Goal: Information Seeking & Learning: Learn about a topic

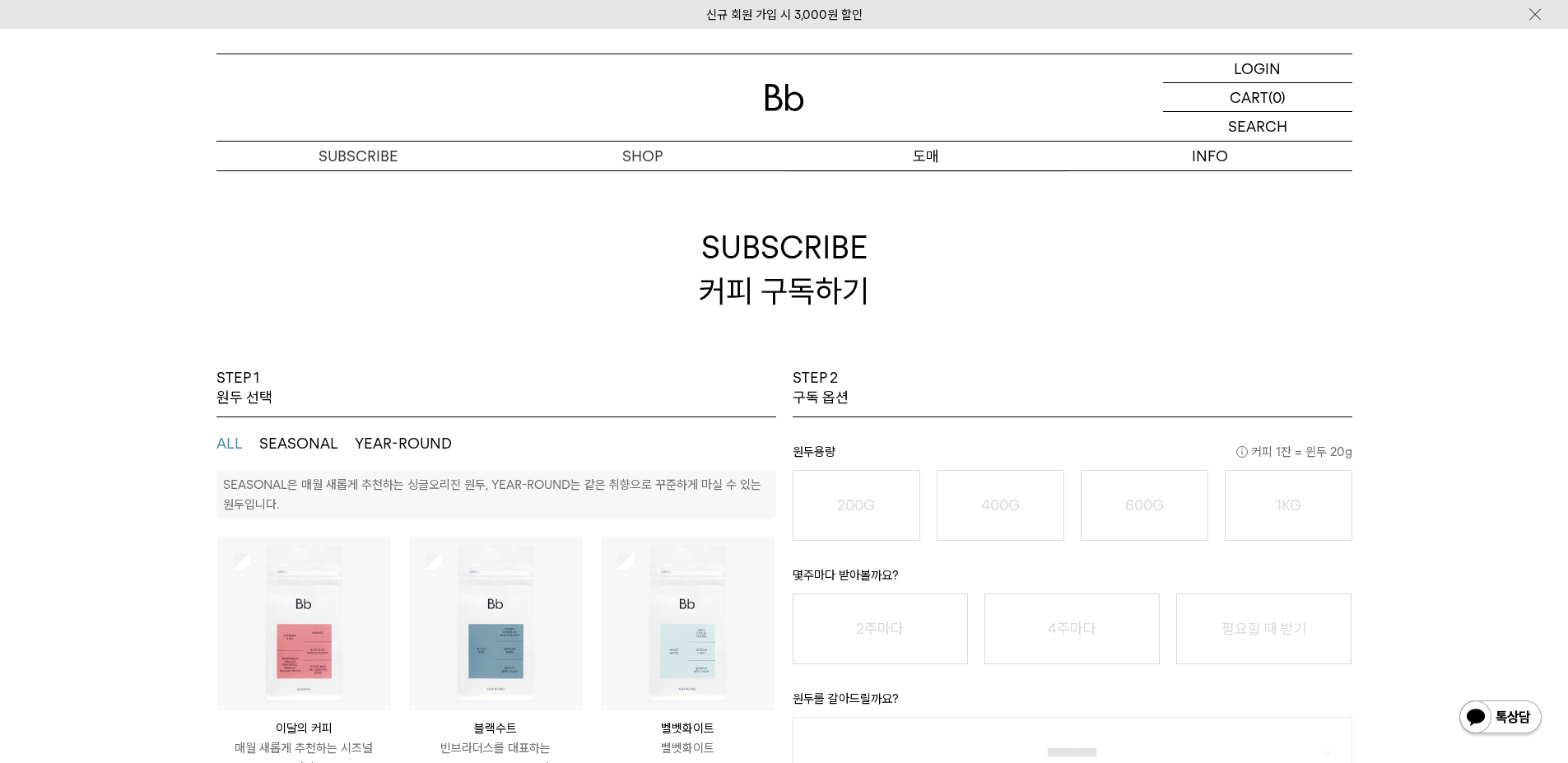
click at [903, 174] on link "도매 서비스" at bounding box center [926, 185] width 284 height 28
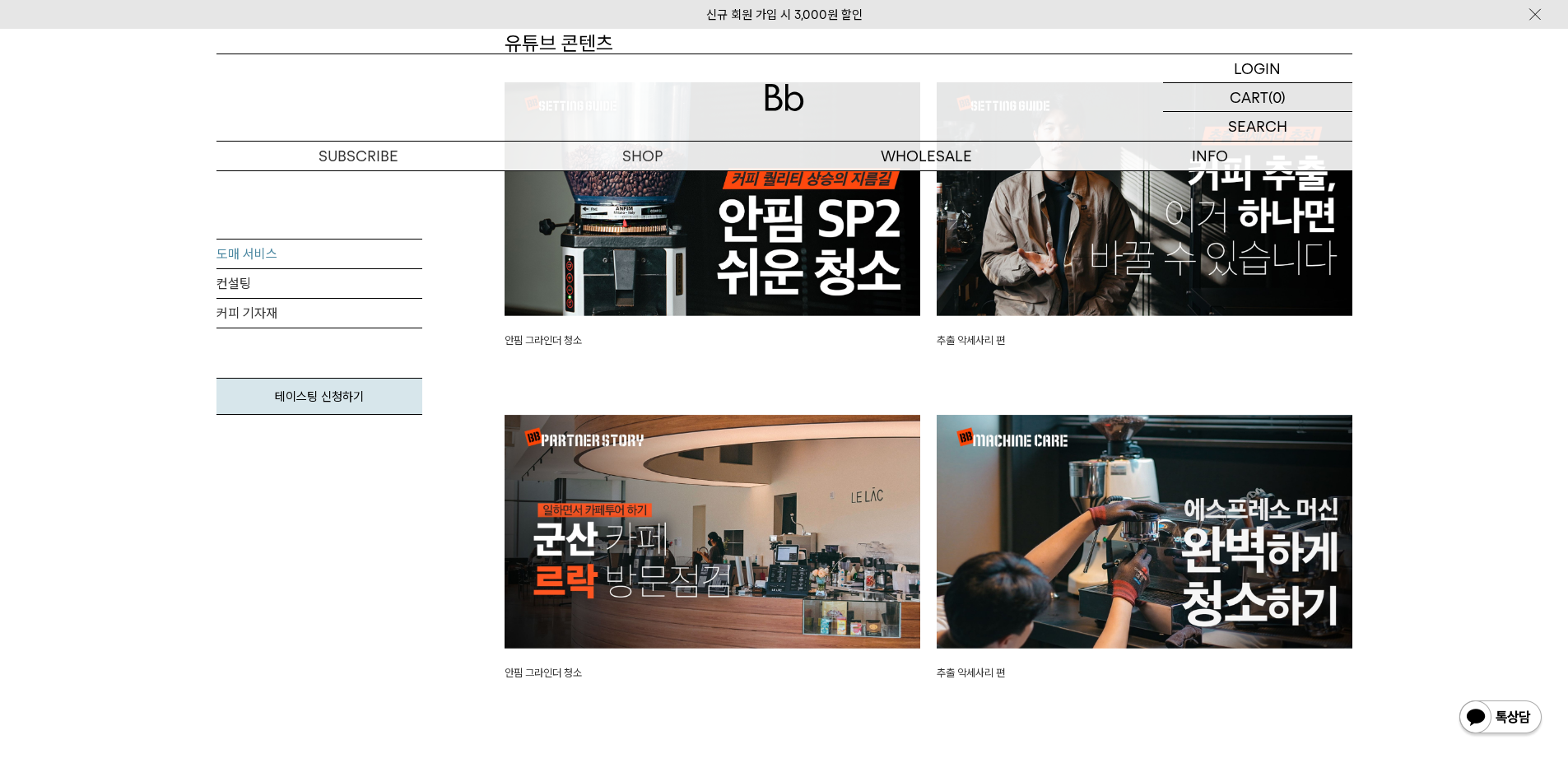
scroll to position [3621, 0]
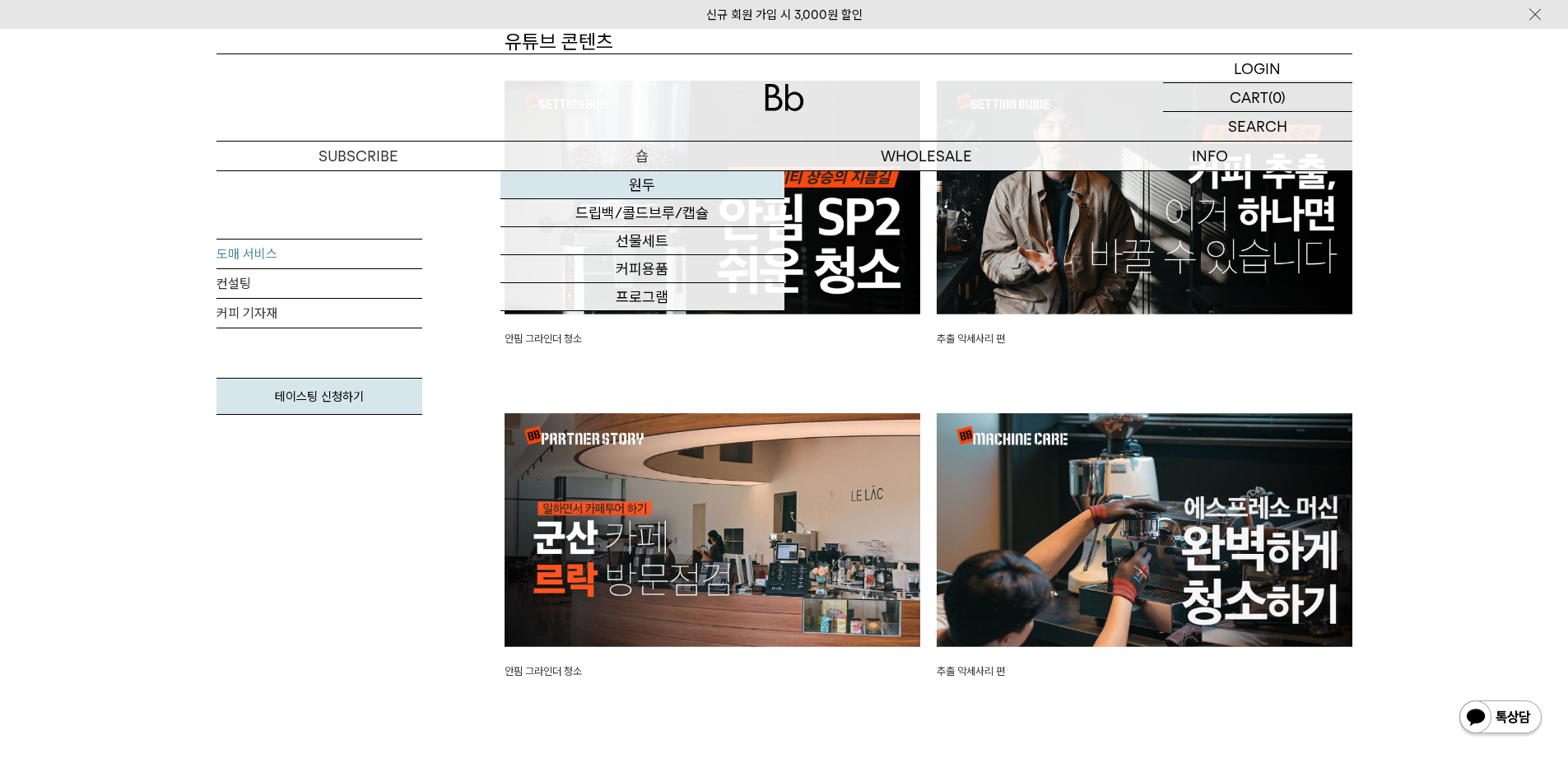
click at [629, 189] on link "원두" at bounding box center [642, 185] width 284 height 28
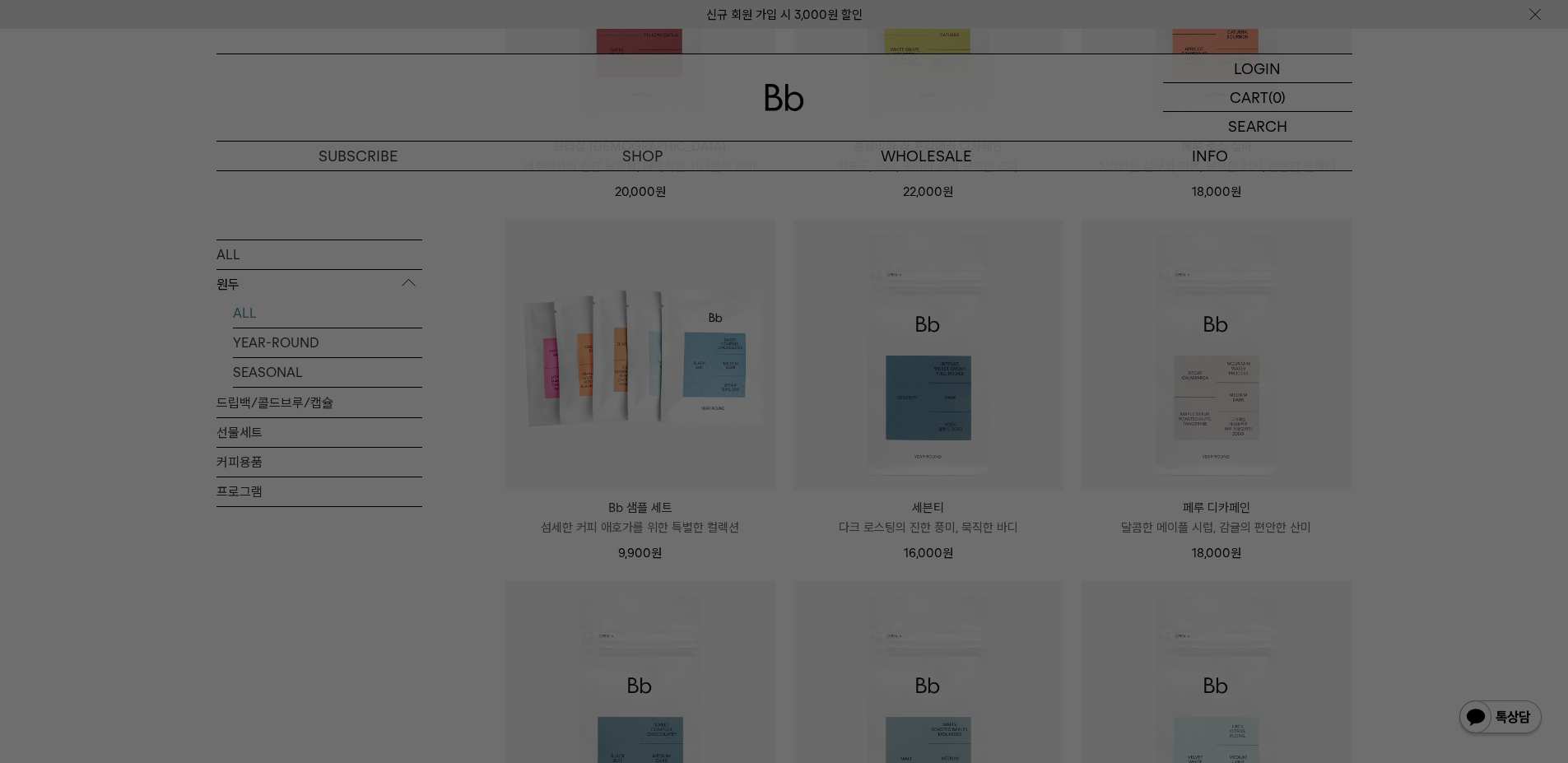
scroll to position [822, 0]
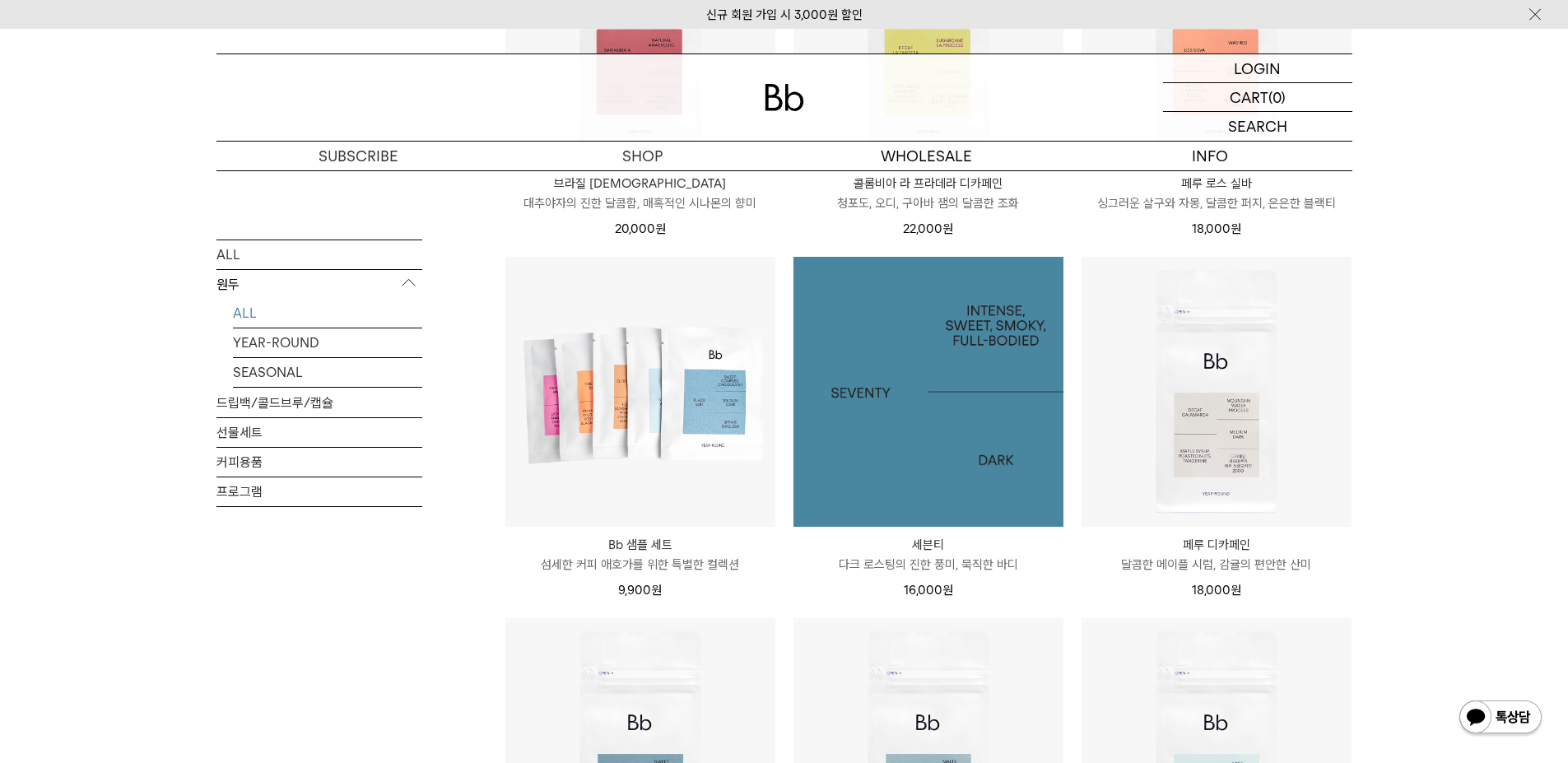
click at [899, 347] on img at bounding box center [928, 391] width 270 height 270
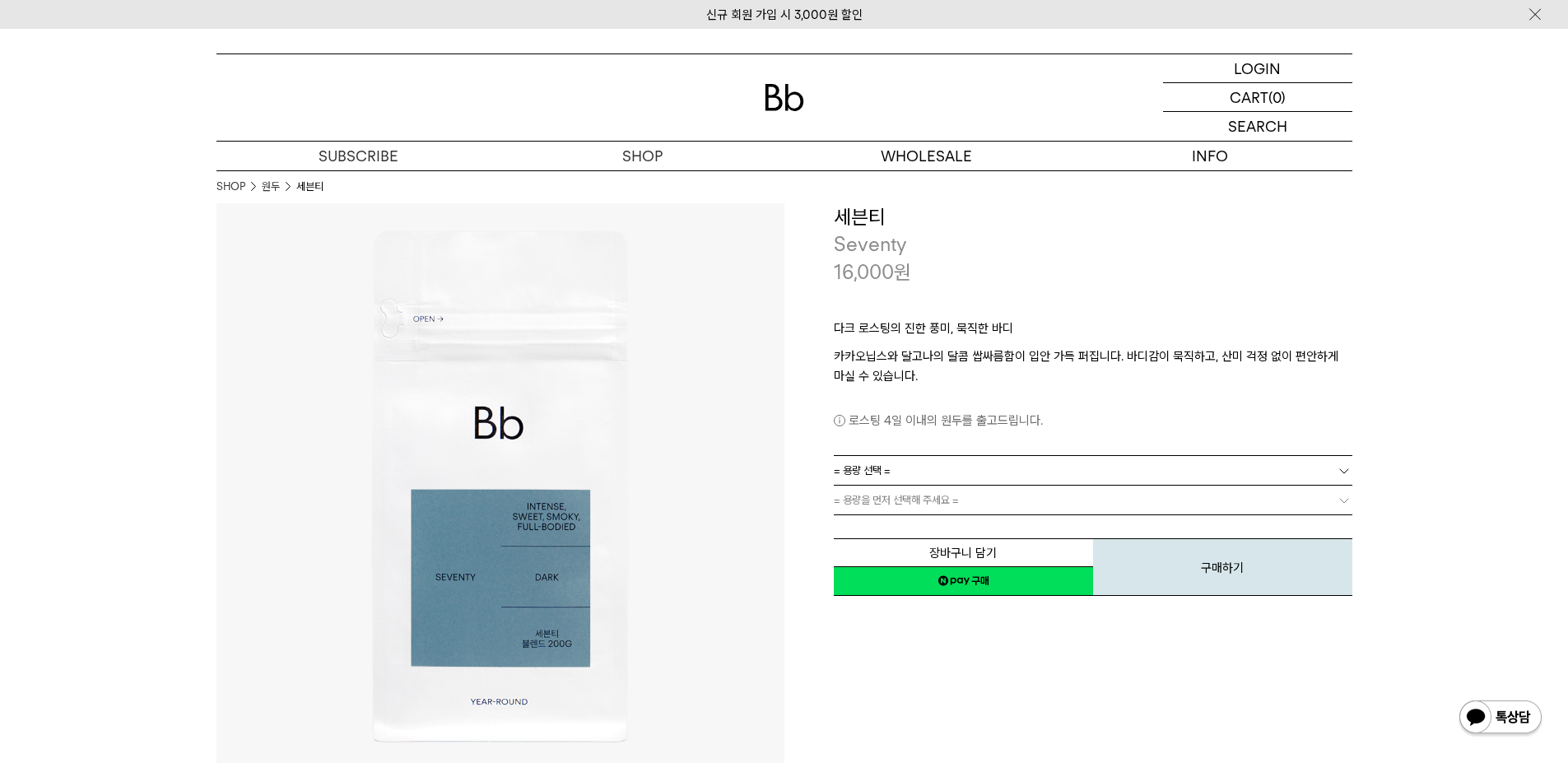
click at [983, 493] on link "= 용량을 먼저 선택해 주세요 =" at bounding box center [1093, 499] width 518 height 28
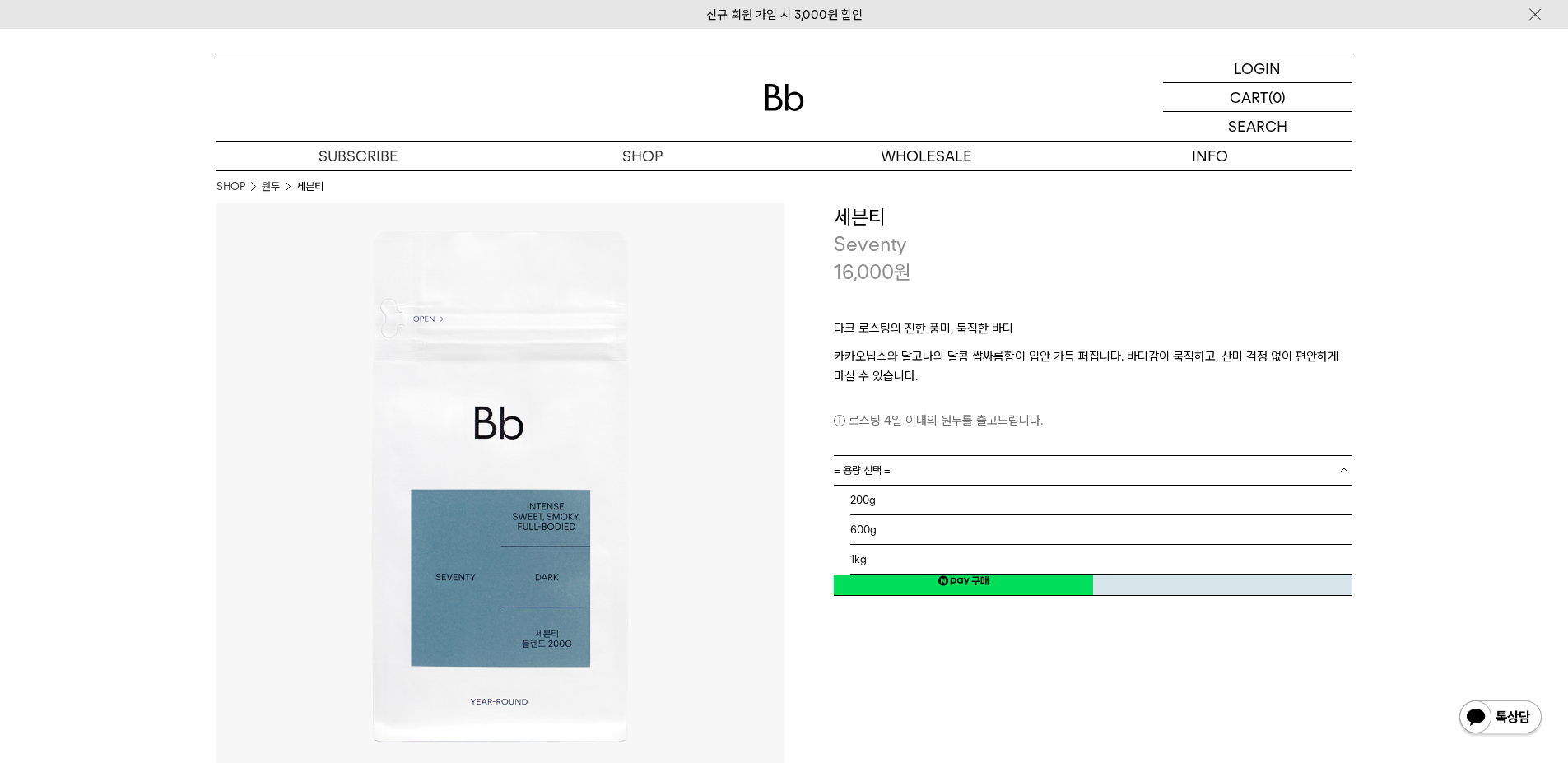
click at [1015, 466] on link "= 용량 선택 =" at bounding box center [1093, 470] width 518 height 28
click at [921, 555] on li "1kg" at bounding box center [1101, 559] width 502 height 29
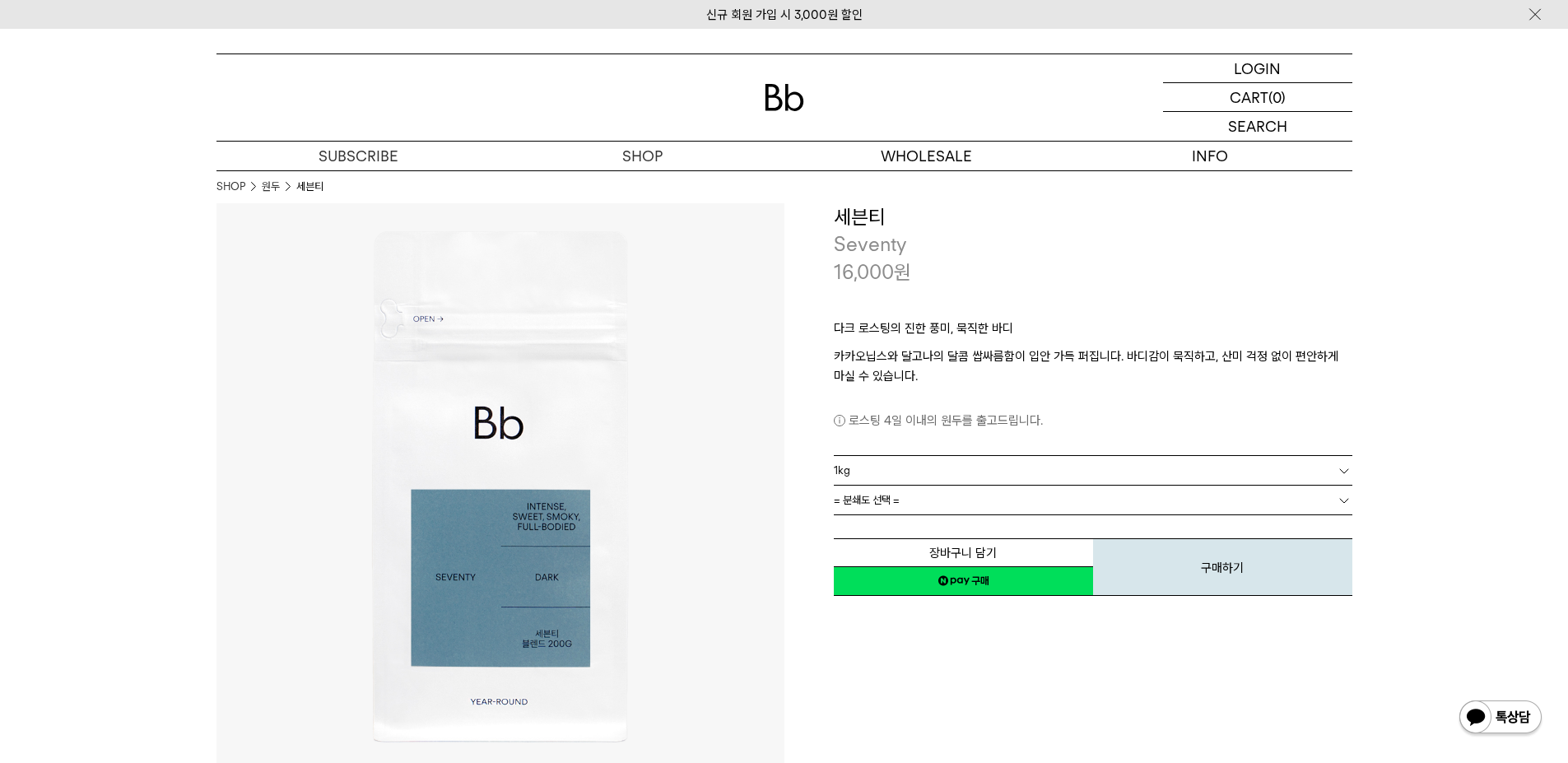
click at [997, 491] on link "= 분쇄도 선택 =" at bounding box center [1093, 499] width 518 height 28
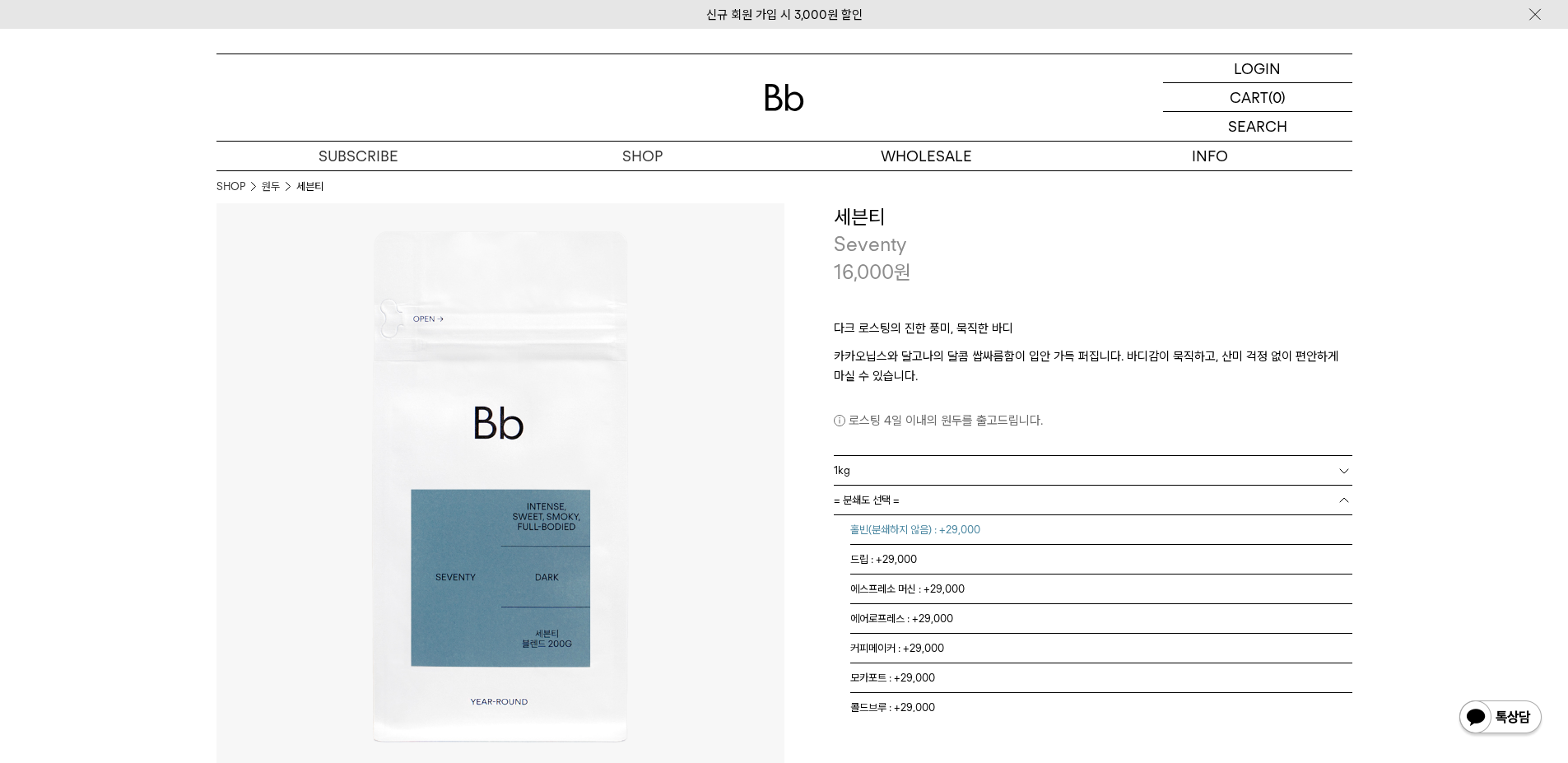
click at [983, 541] on li "홀빈(분쇄하지 않음) : +29,000" at bounding box center [1101, 530] width 502 height 29
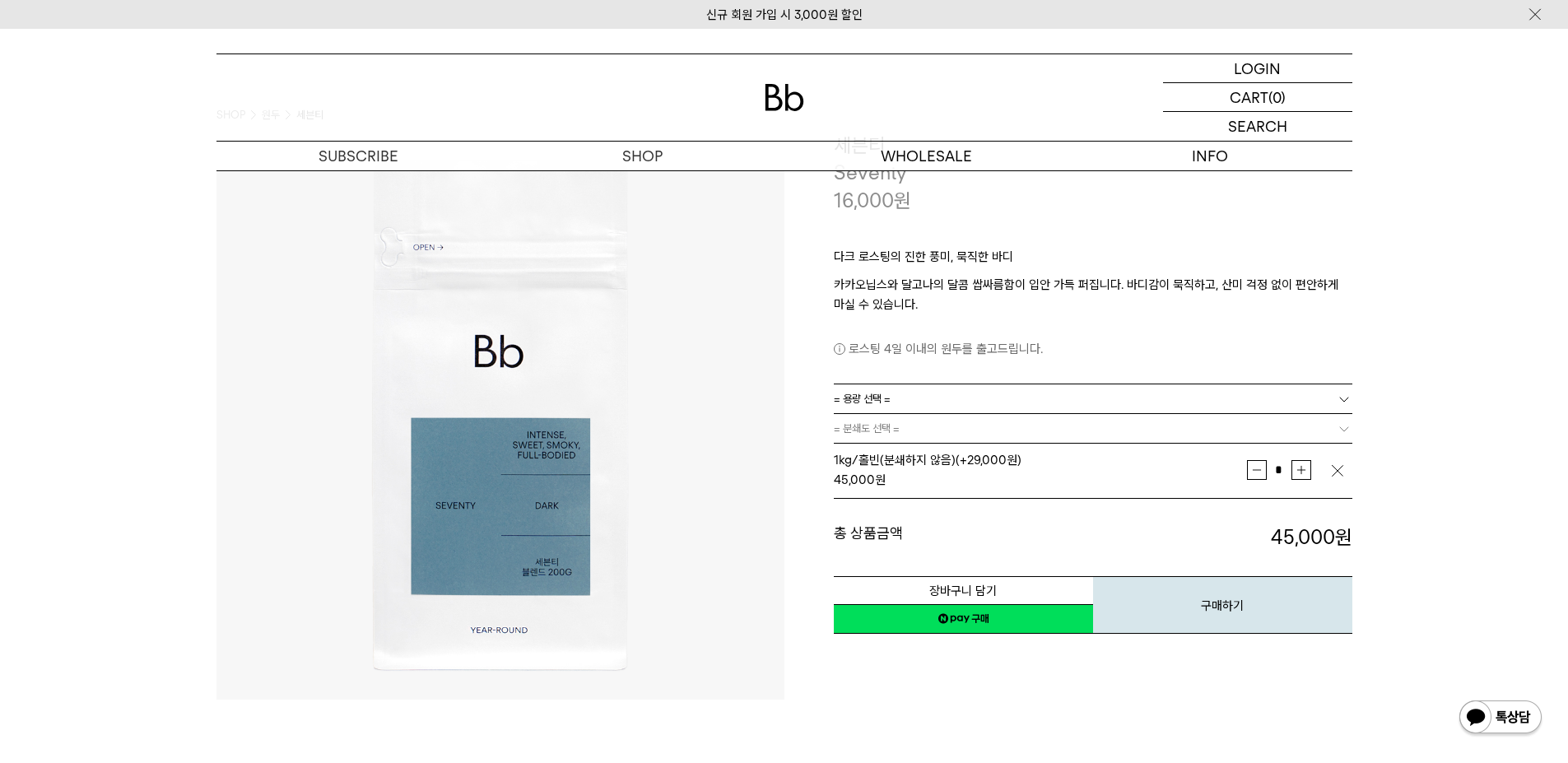
scroll to position [164, 0]
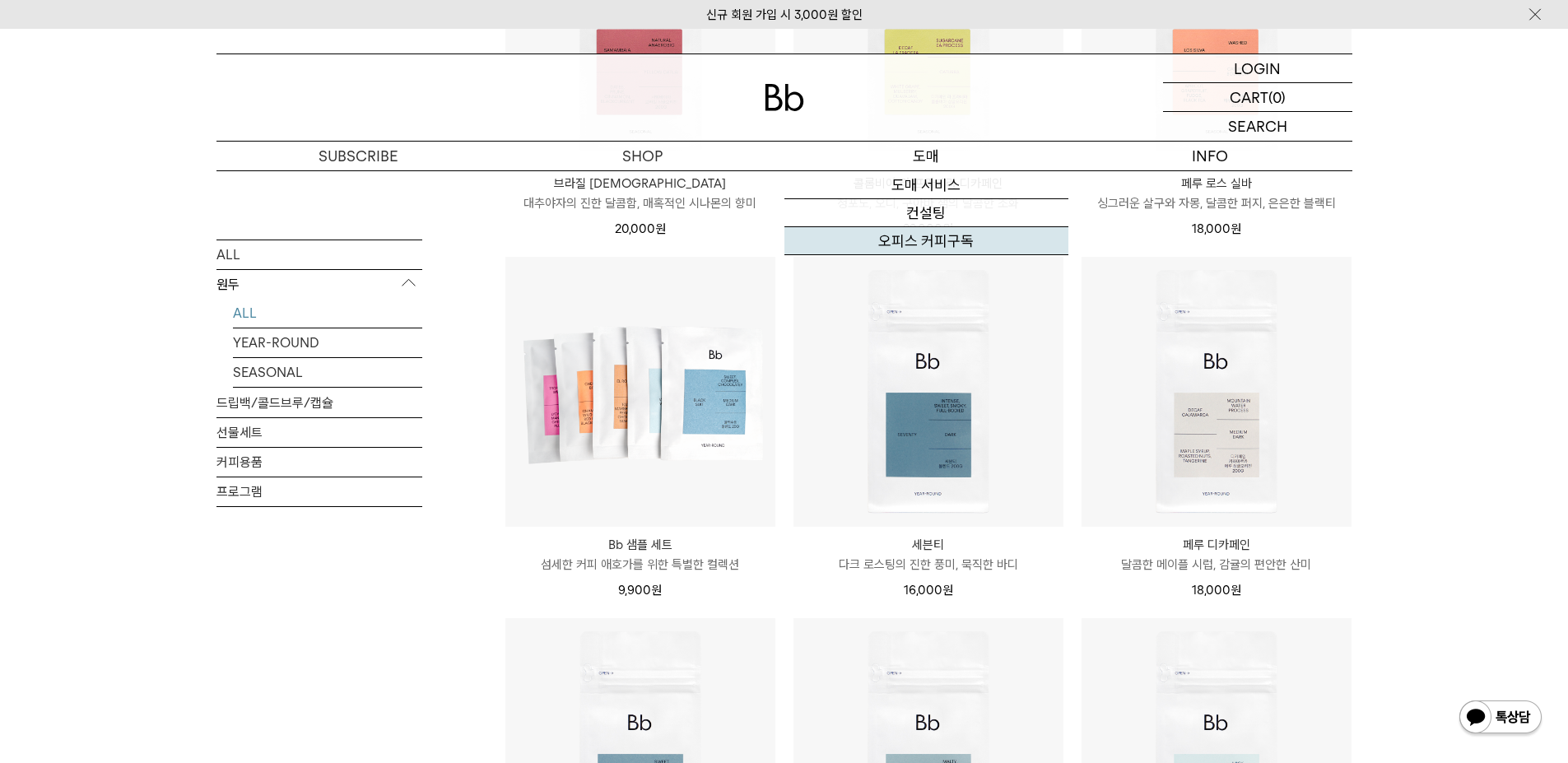
click at [907, 241] on link "오피스 커피구독" at bounding box center [926, 241] width 284 height 28
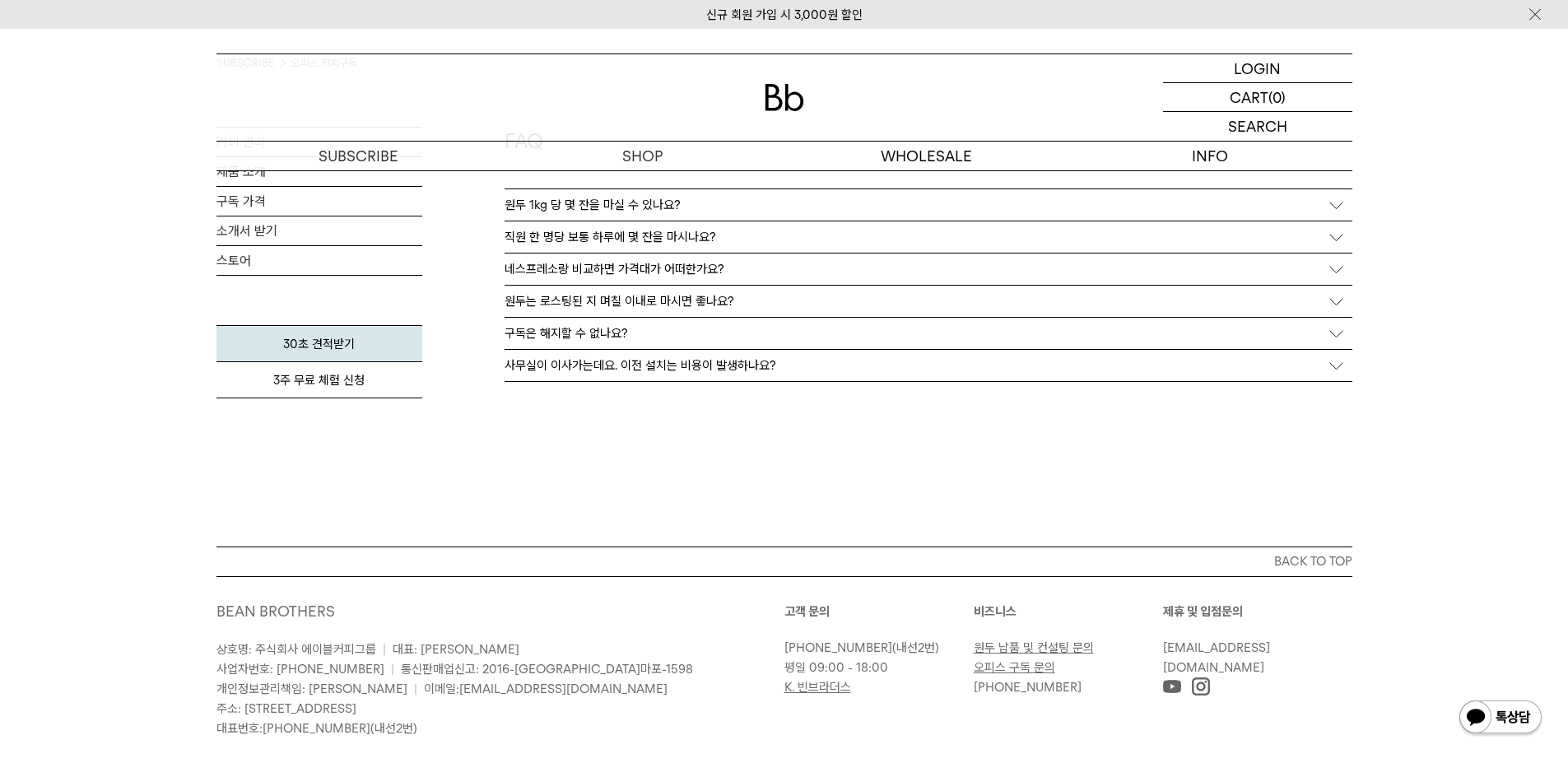
scroll to position [2921, 0]
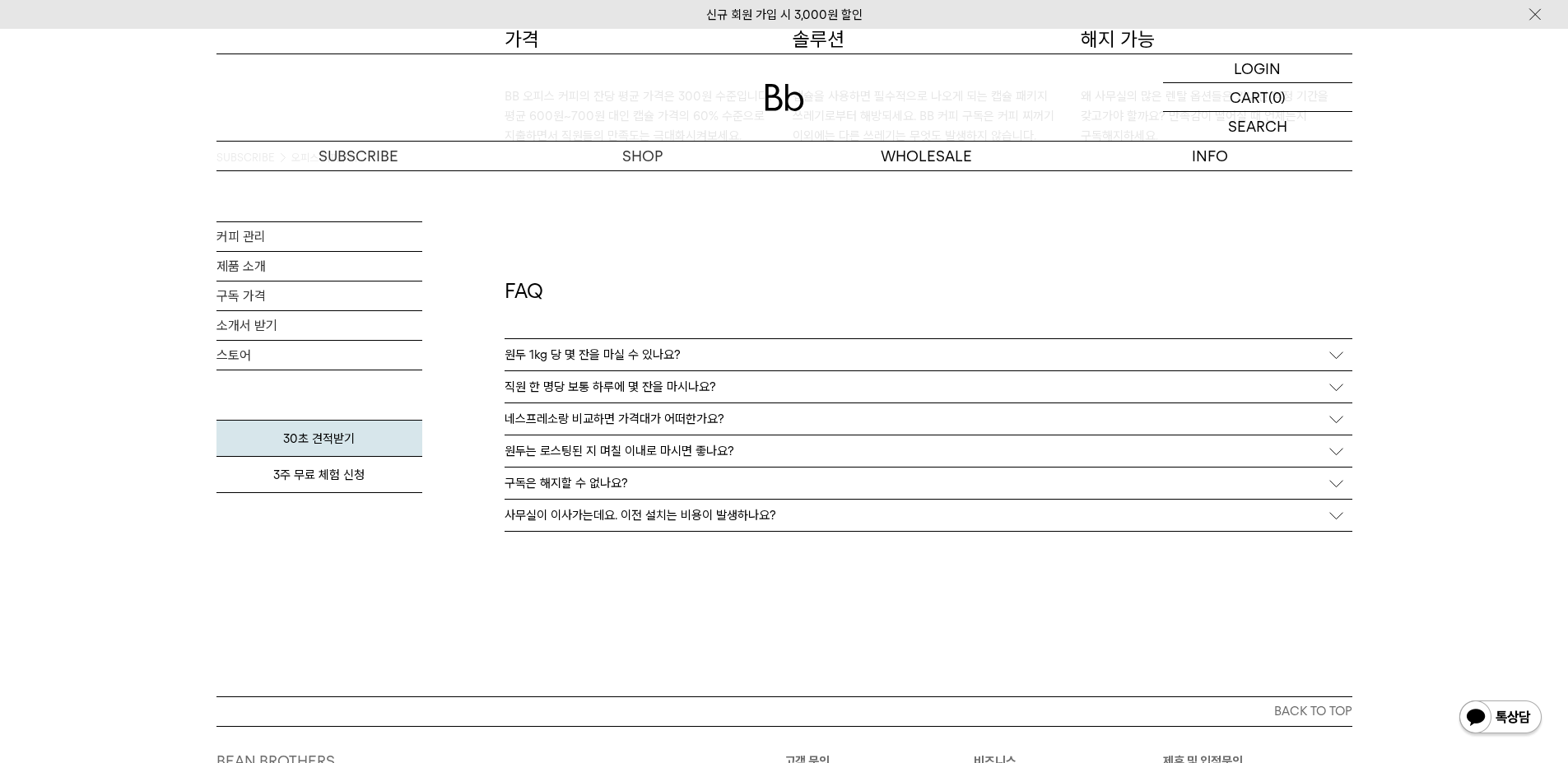
click at [874, 342] on div "원두 1kg 당 몇 잔을 마실 수 있나요?" at bounding box center [928, 354] width 847 height 31
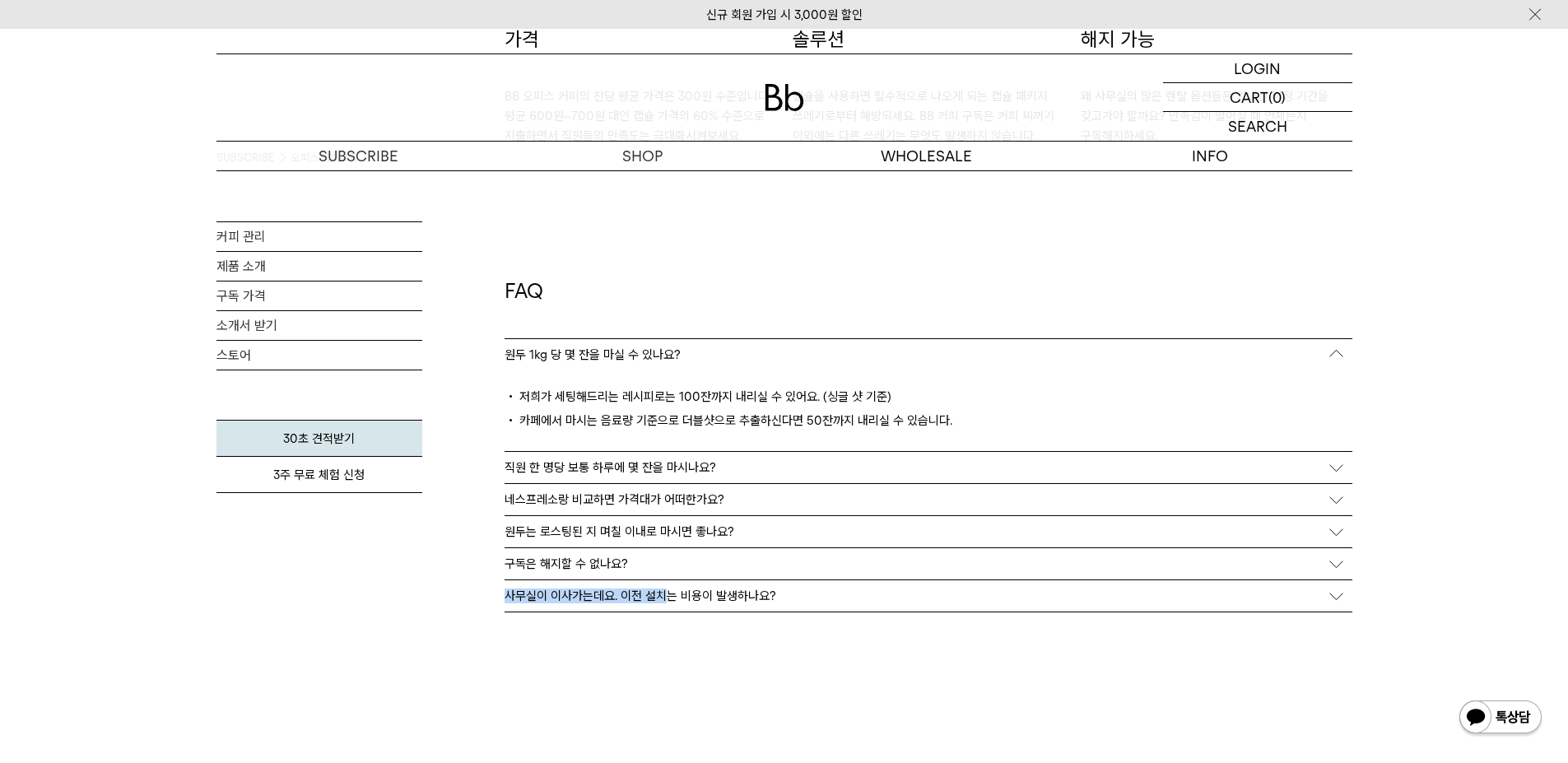
drag, startPoint x: 666, startPoint y: 561, endPoint x: 661, endPoint y: 633, distance: 72.2
click at [661, 633] on div "FAQ 원두 1kg 당 몇 잔을 마실 수 있나요? 저희가 세팅해드리는 레시피로는 100잔까지 내리실 수 있어요. (싱글 샷 기준) 카페에서 마…" at bounding box center [928, 460] width 847 height 631
click at [778, 459] on div "직원 한 명당 보통 하루에 몇 잔을 마시나요?" at bounding box center [928, 467] width 847 height 31
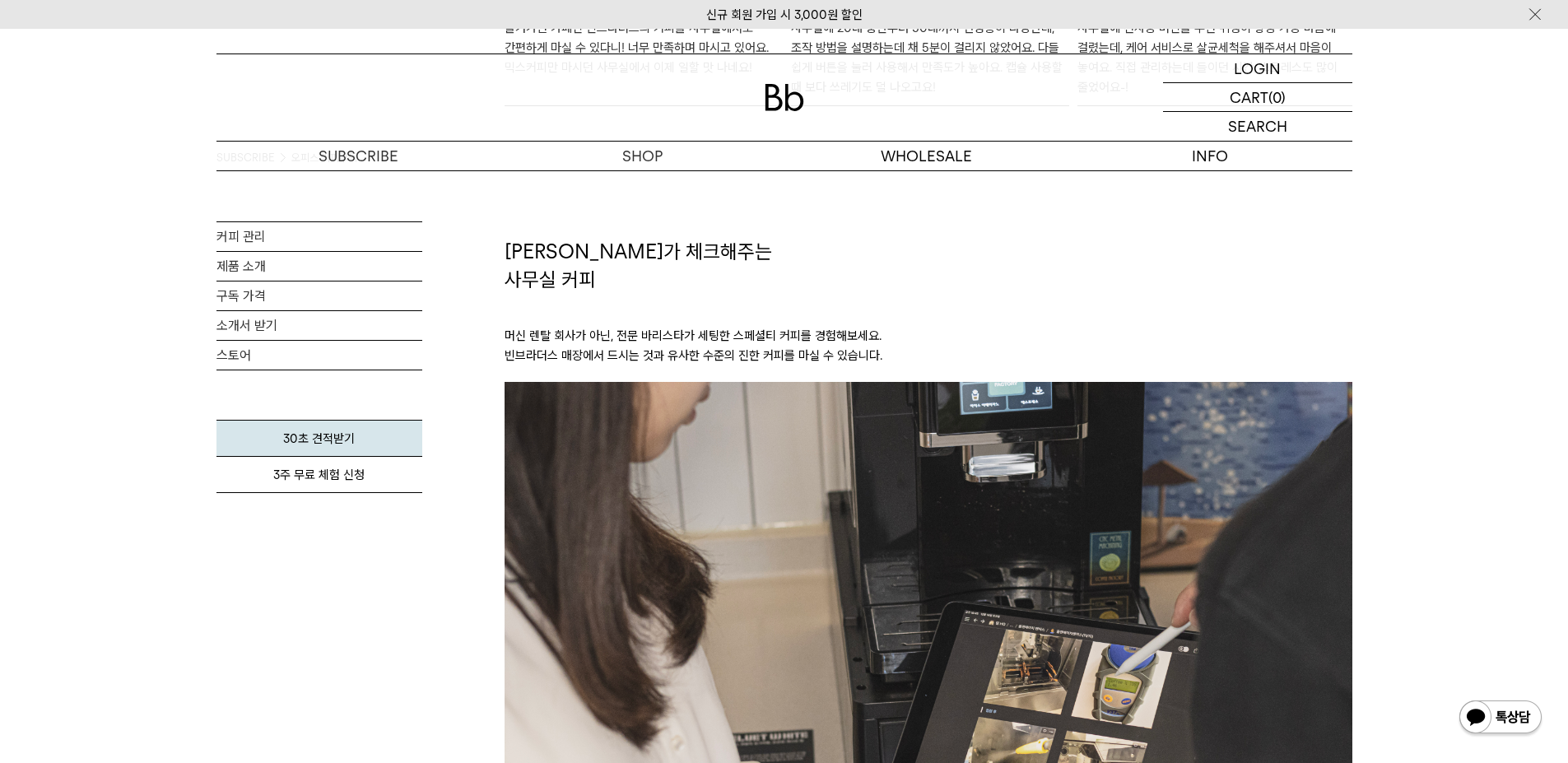
scroll to position [1933, 0]
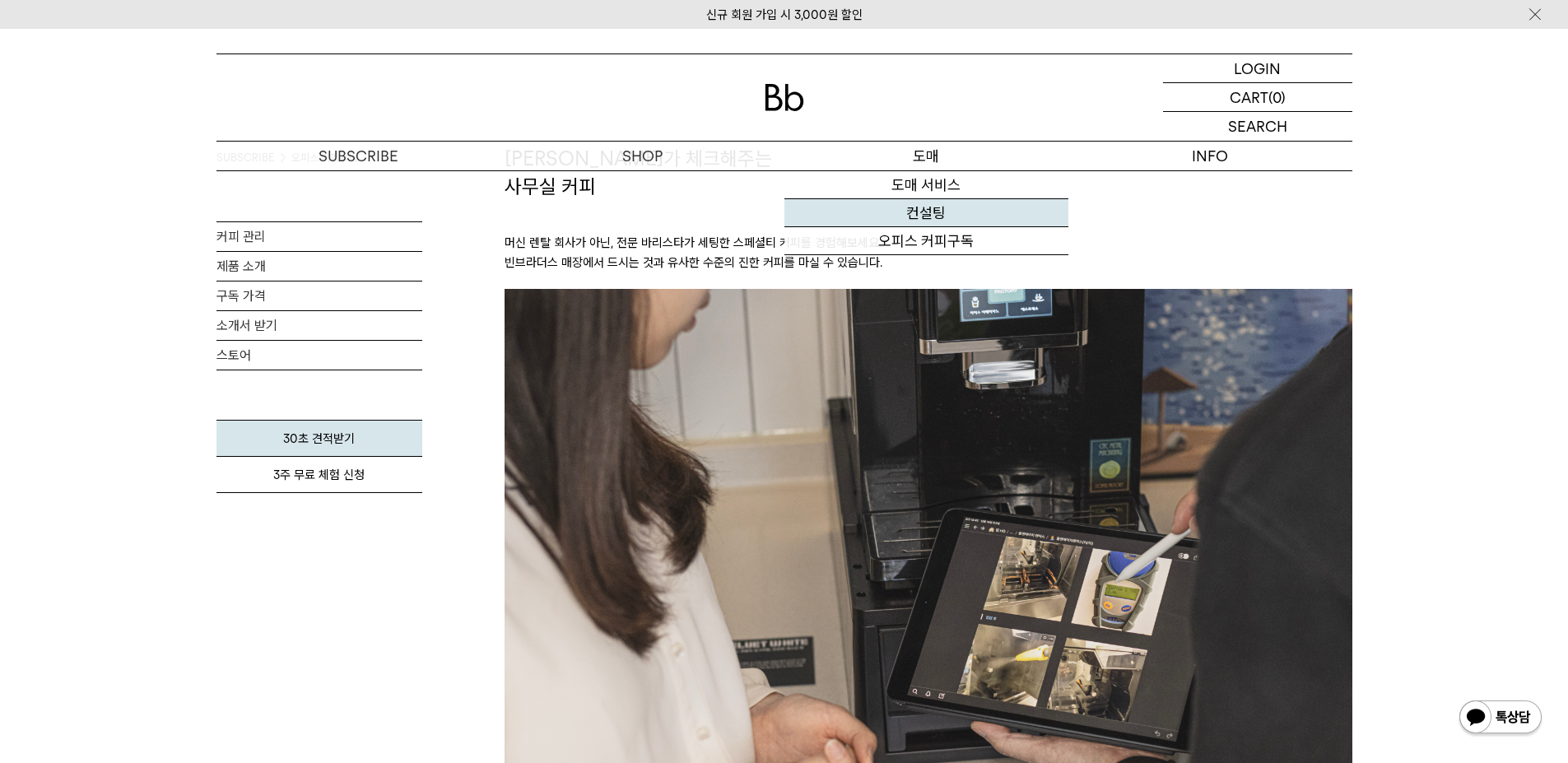
click at [870, 212] on link "컨설팅" at bounding box center [926, 213] width 284 height 28
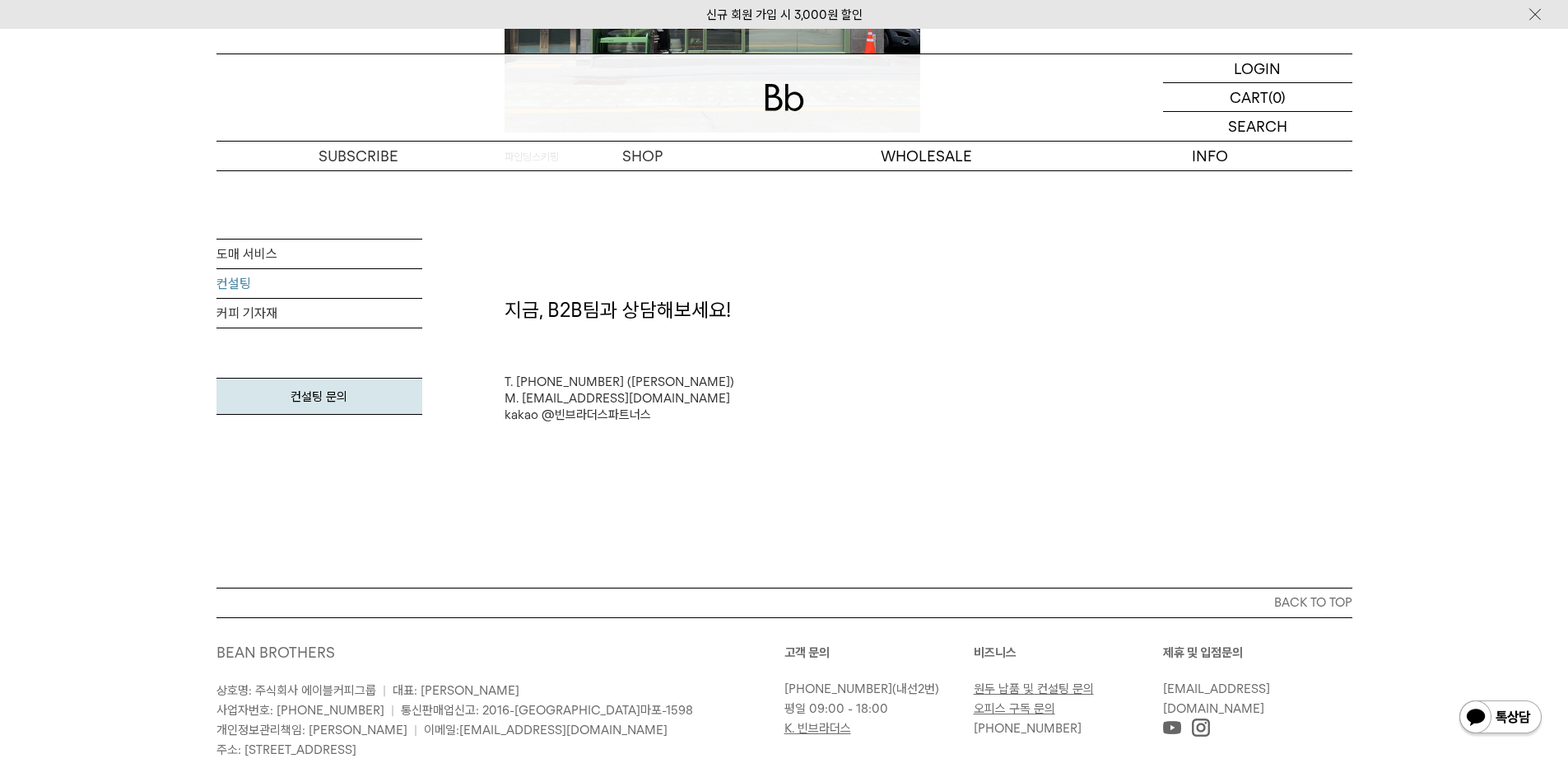
scroll to position [4237, 0]
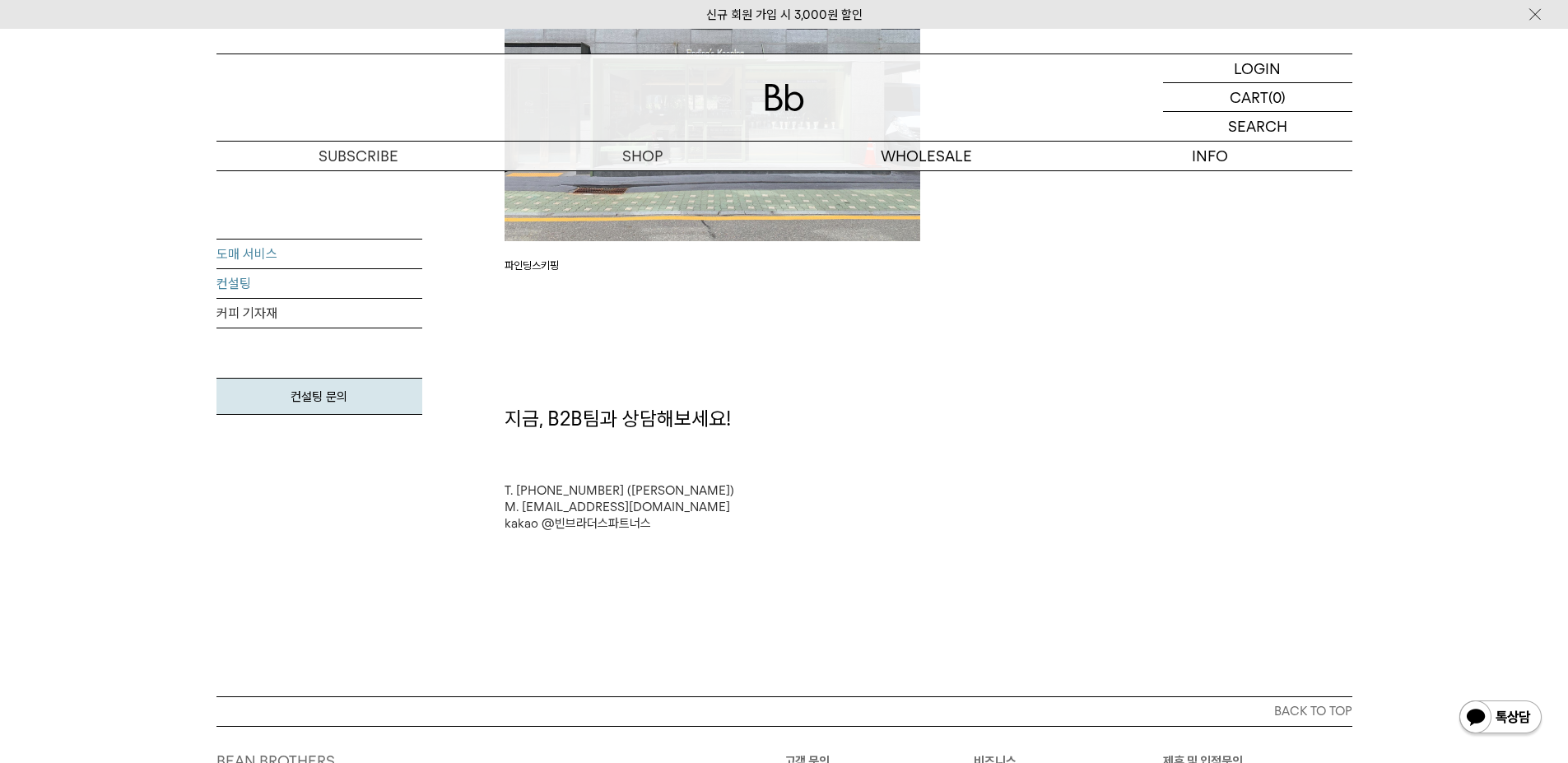
click at [308, 244] on link "도매 서비스" at bounding box center [319, 254] width 206 height 29
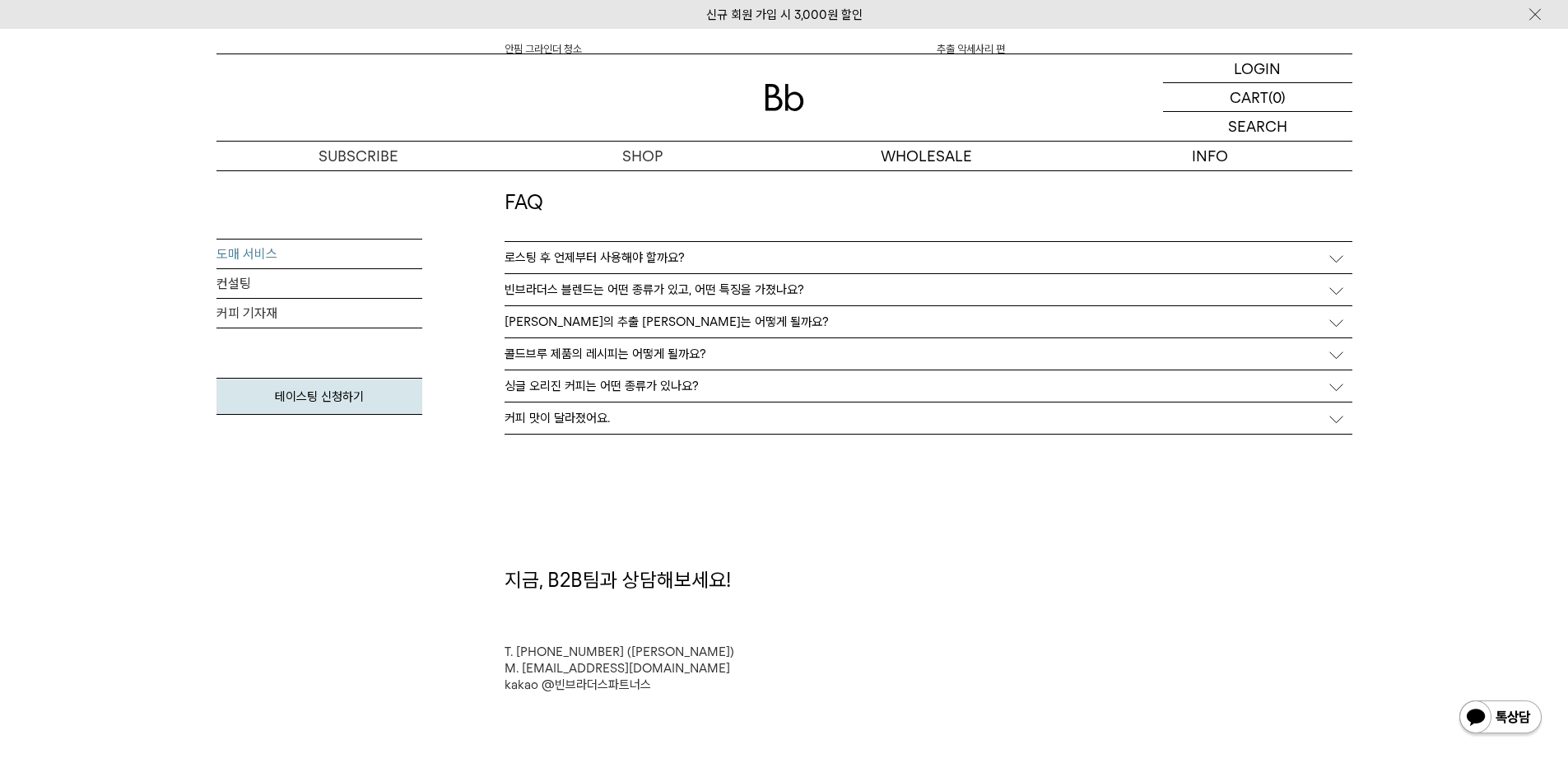
scroll to position [4196, 0]
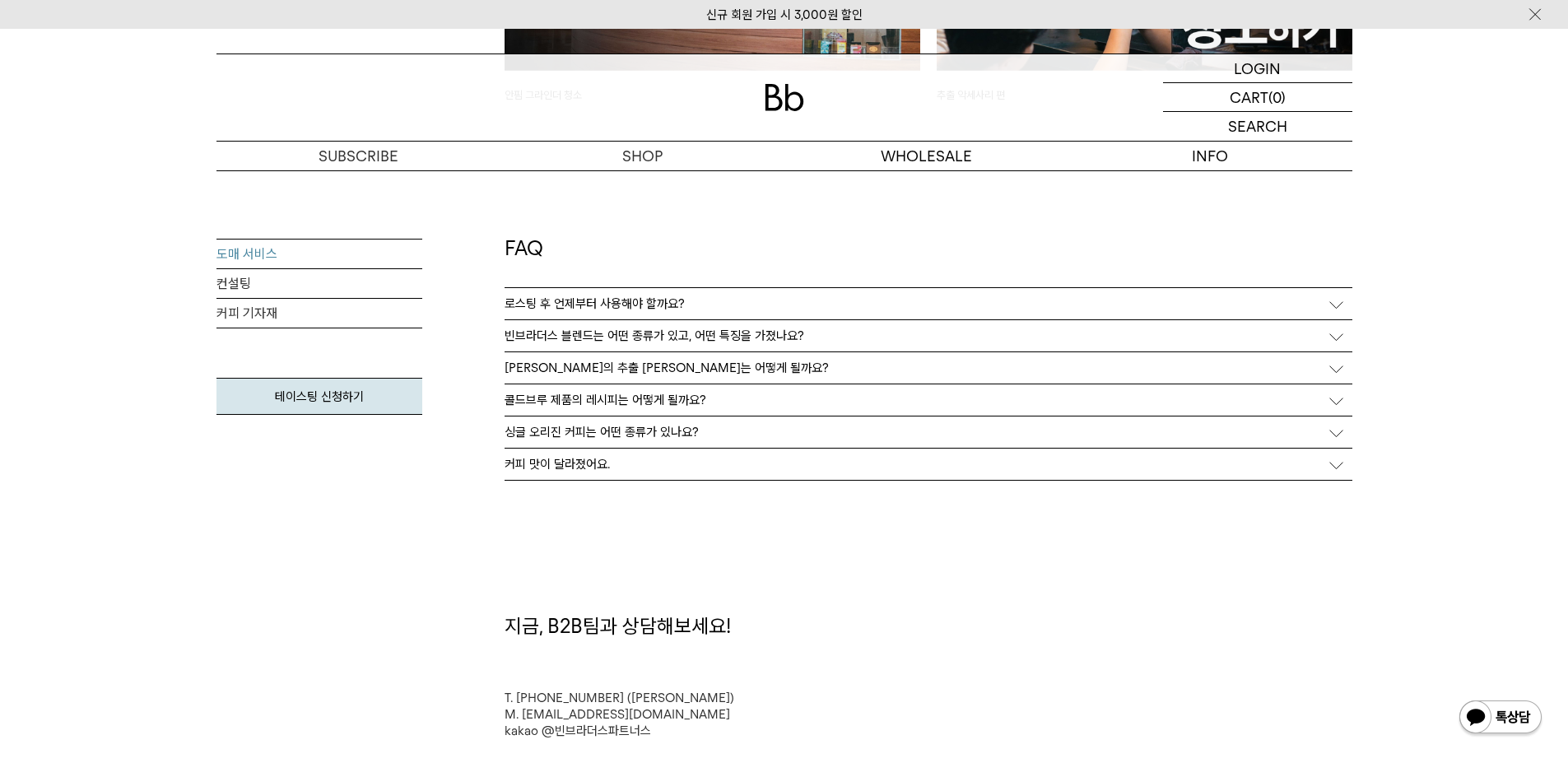
click at [766, 321] on div "빈브라더스 블렌드는 어떤 종류가 있고, 어떤 특징을 가졌나요?" at bounding box center [928, 335] width 847 height 31
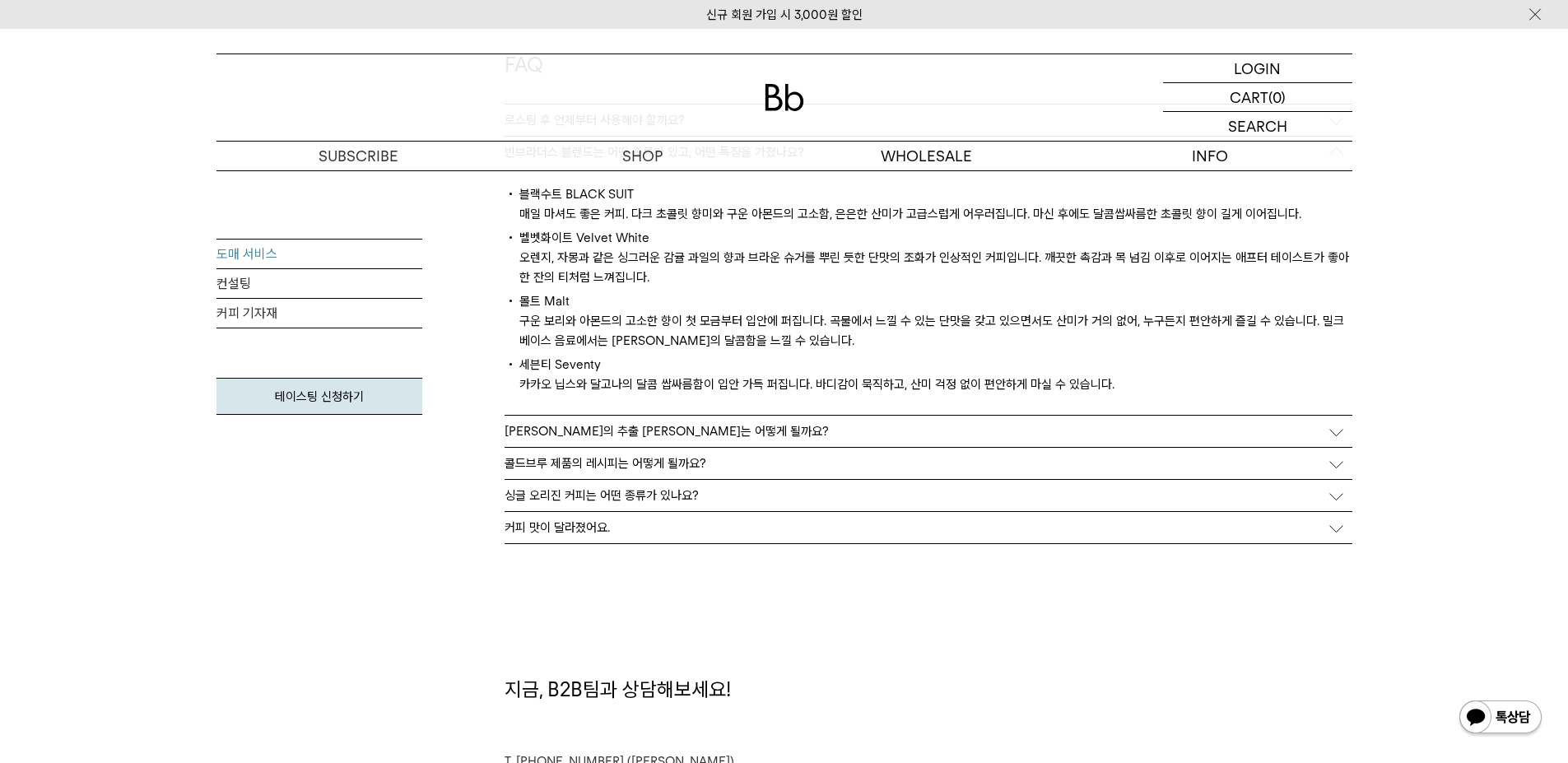
scroll to position [4443, 0]
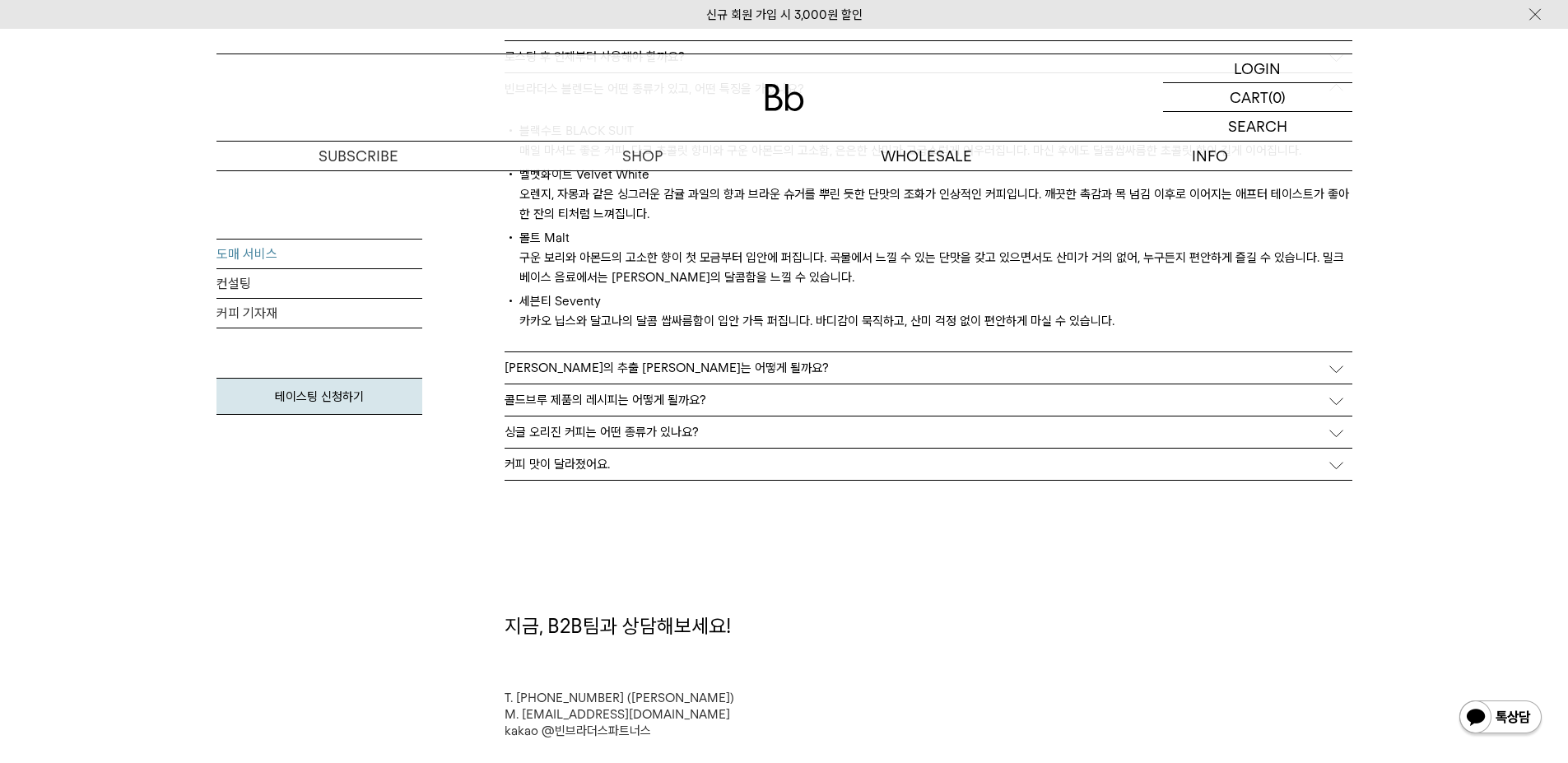
click at [618, 450] on div "커피 맛이 달라졌어요." at bounding box center [928, 463] width 847 height 31
